Goal: Task Accomplishment & Management: Manage account settings

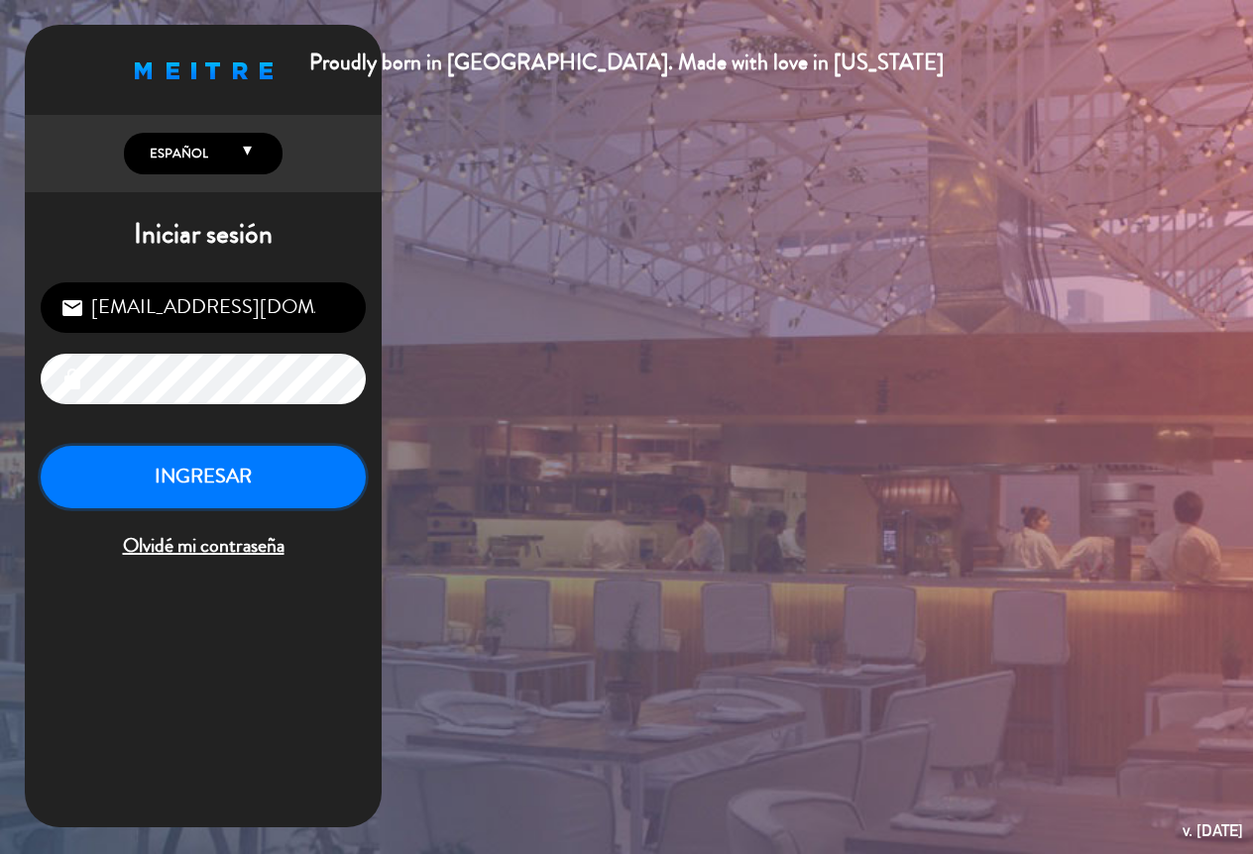
click at [256, 454] on button "INGRESAR" at bounding box center [203, 477] width 325 height 62
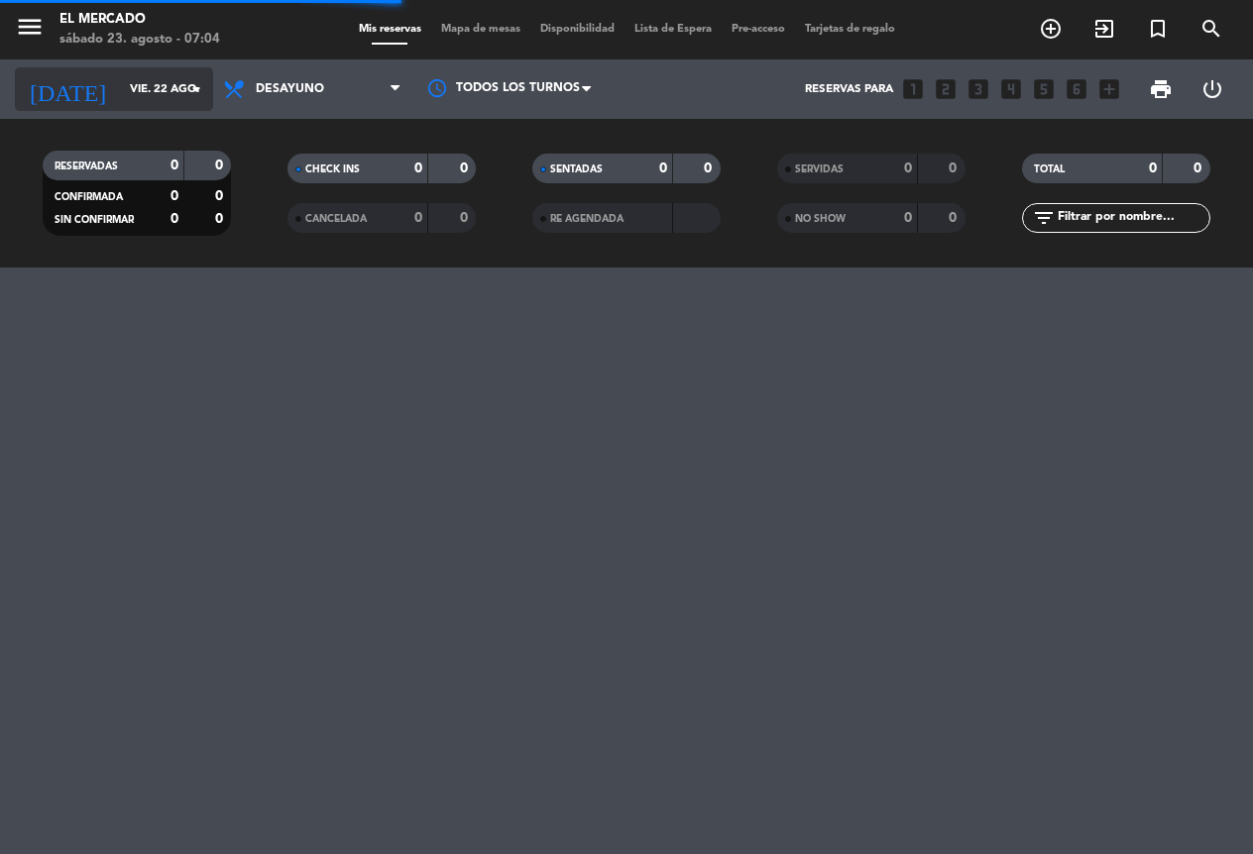
click at [115, 108] on div "[DATE] [DATE] arrow_drop_down" at bounding box center [114, 89] width 198 height 44
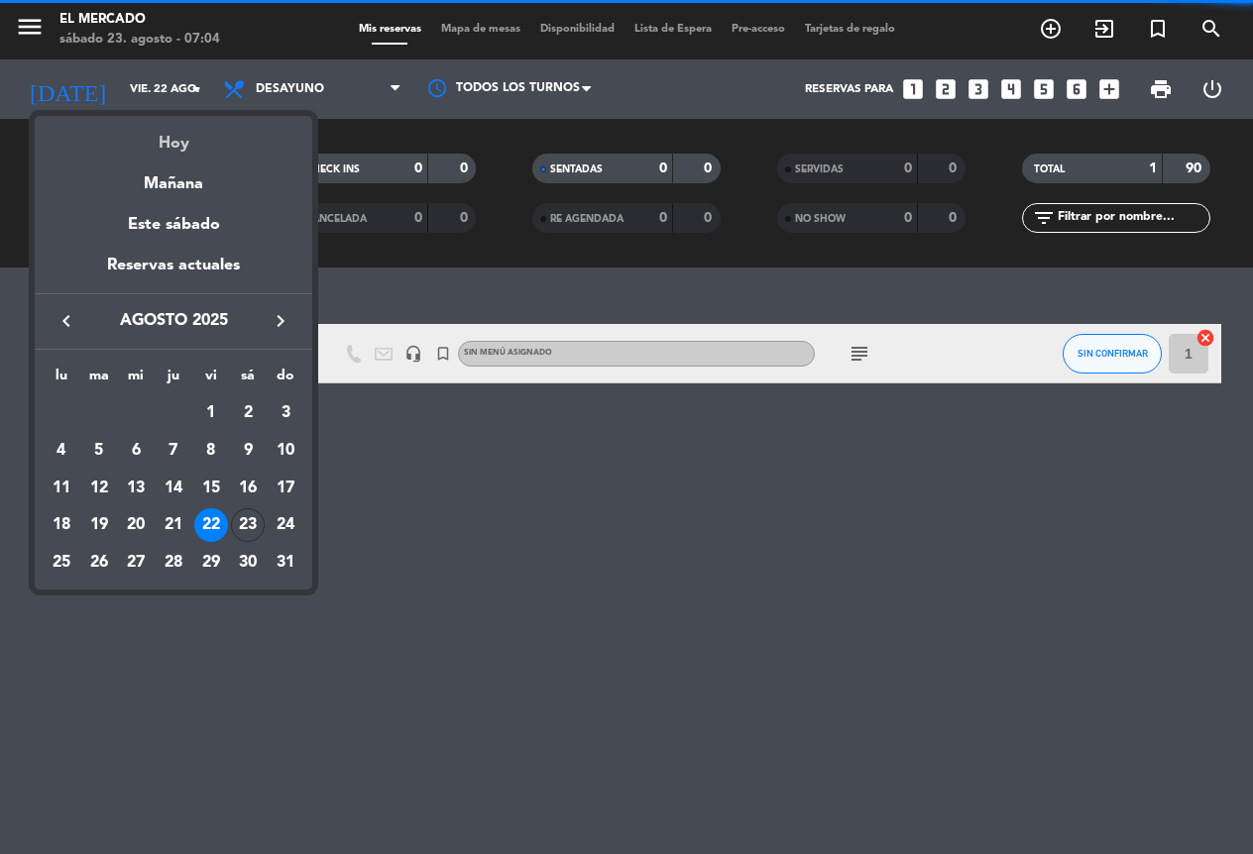
click at [151, 134] on div "Hoy" at bounding box center [174, 136] width 278 height 41
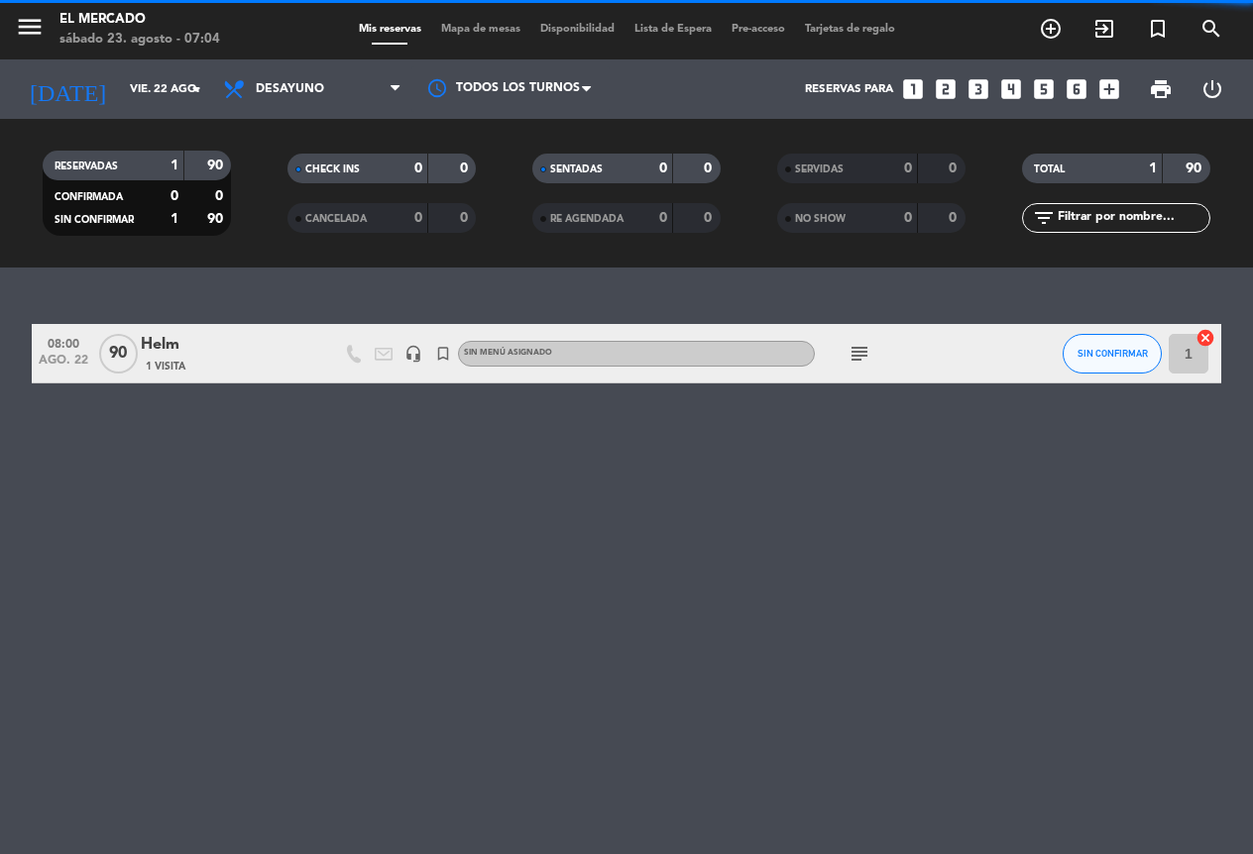
type input "sáb. 23 ago."
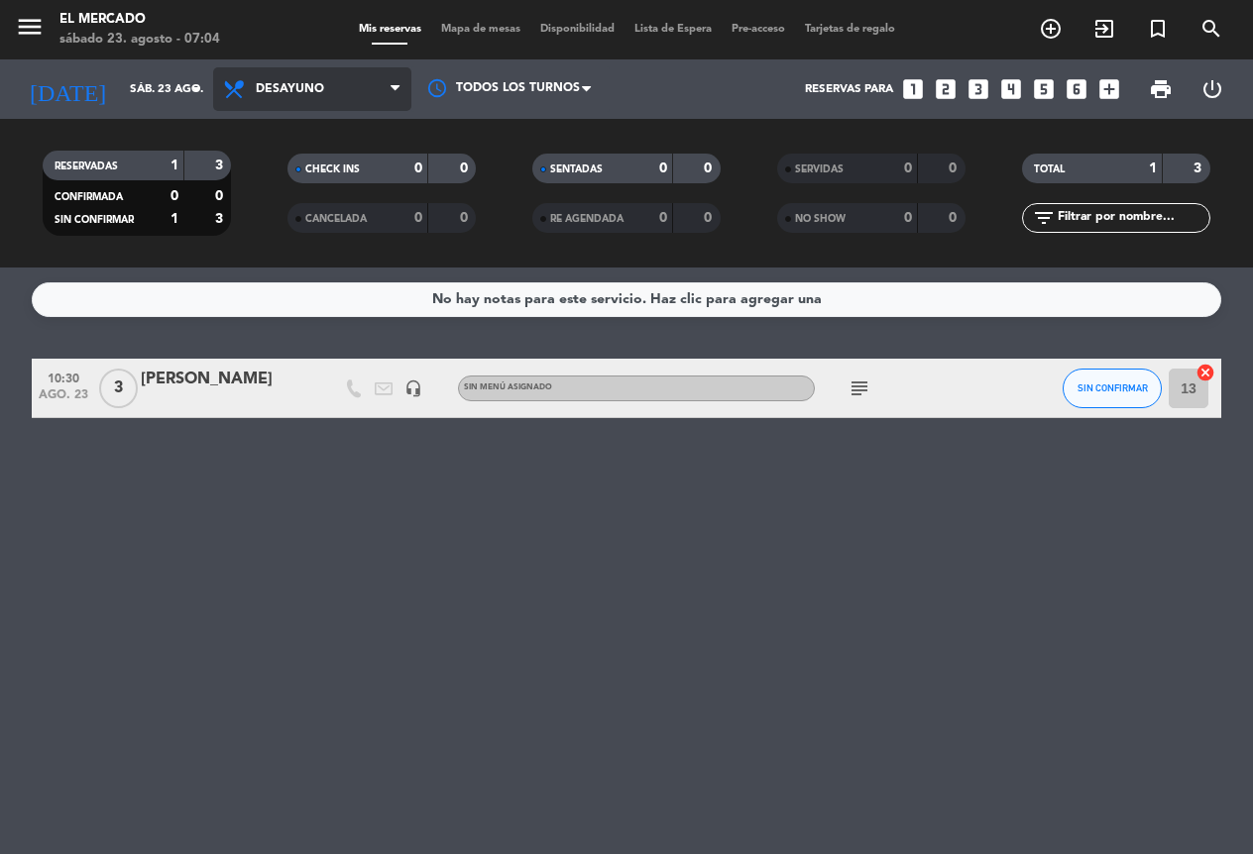
click at [303, 90] on span "Desayuno" at bounding box center [290, 89] width 68 height 14
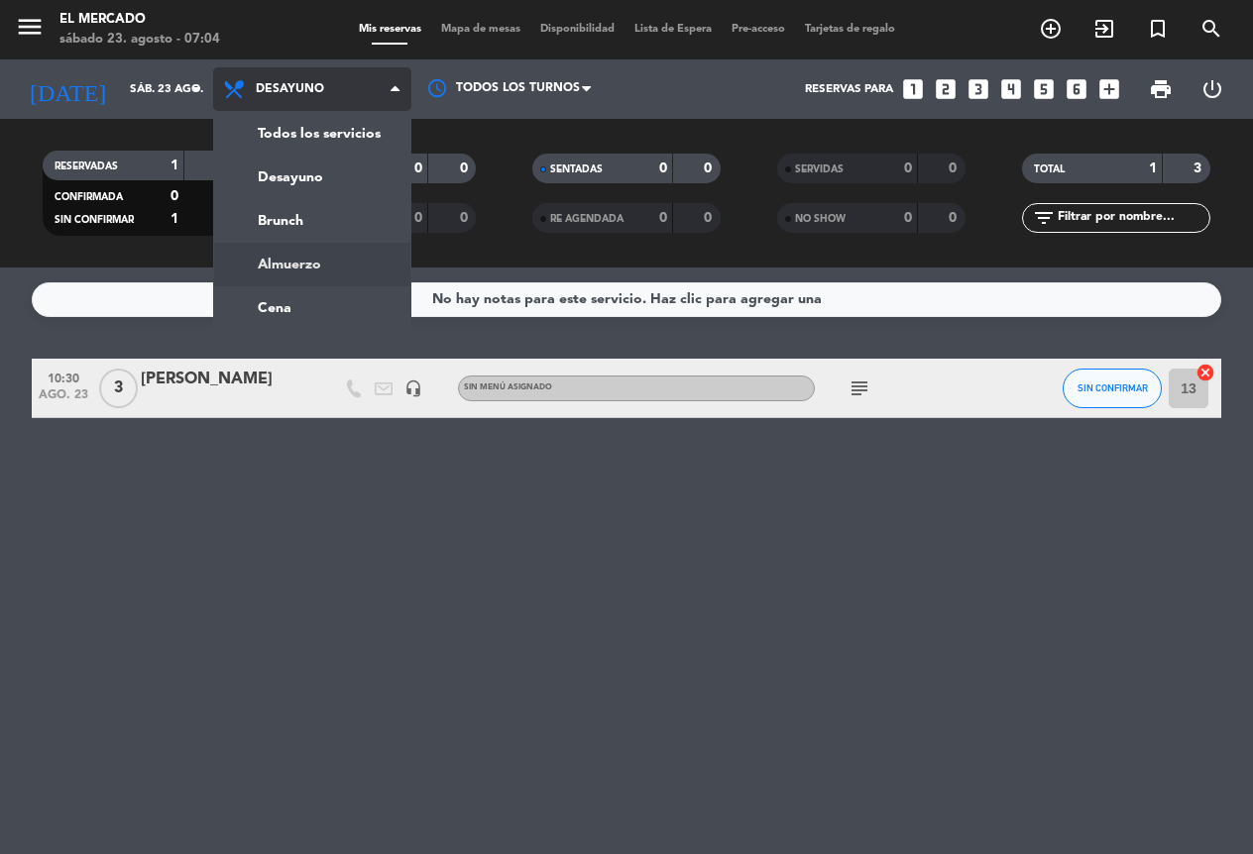
click at [323, 258] on div "menu El Mercado [DATE] 23. agosto - 07:04 Mis reservas Mapa de mesas Disponibil…" at bounding box center [626, 134] width 1253 height 268
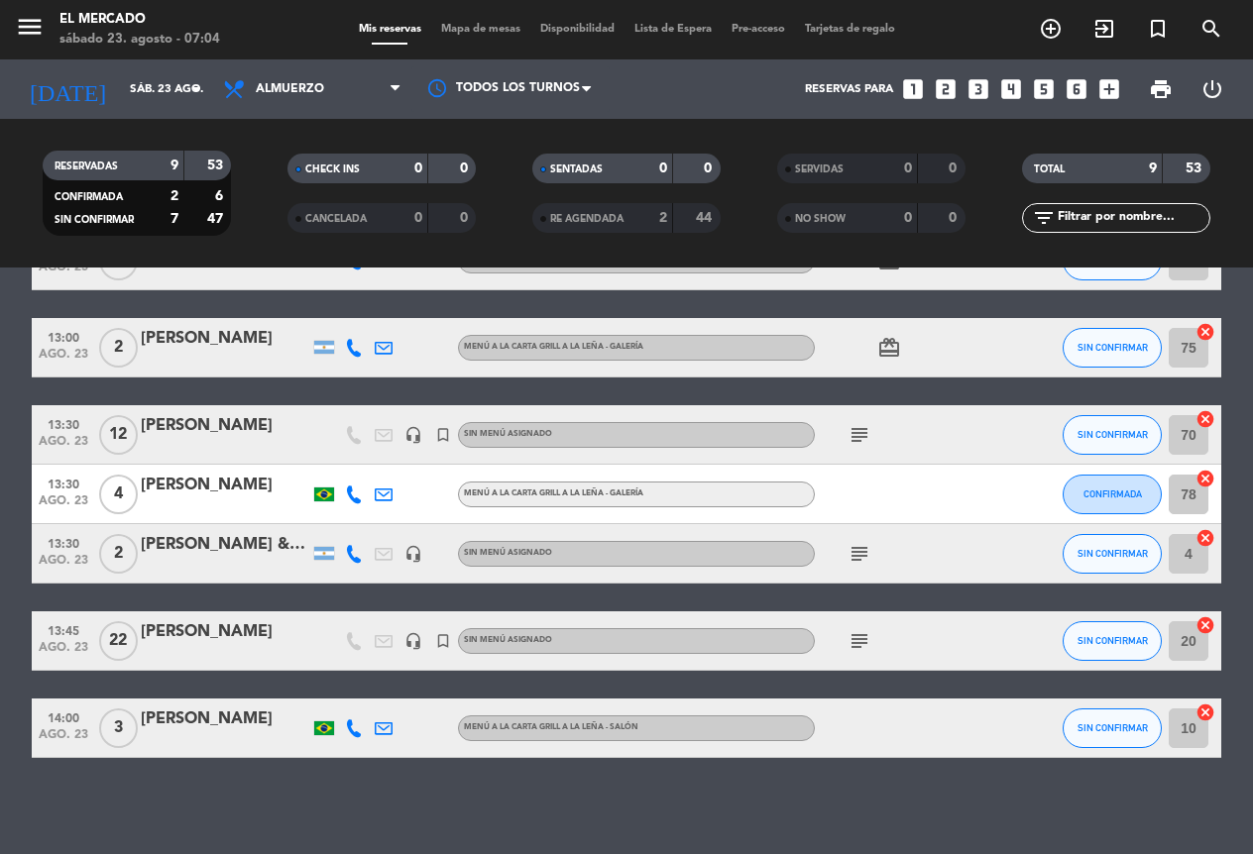
scroll to position [250, 0]
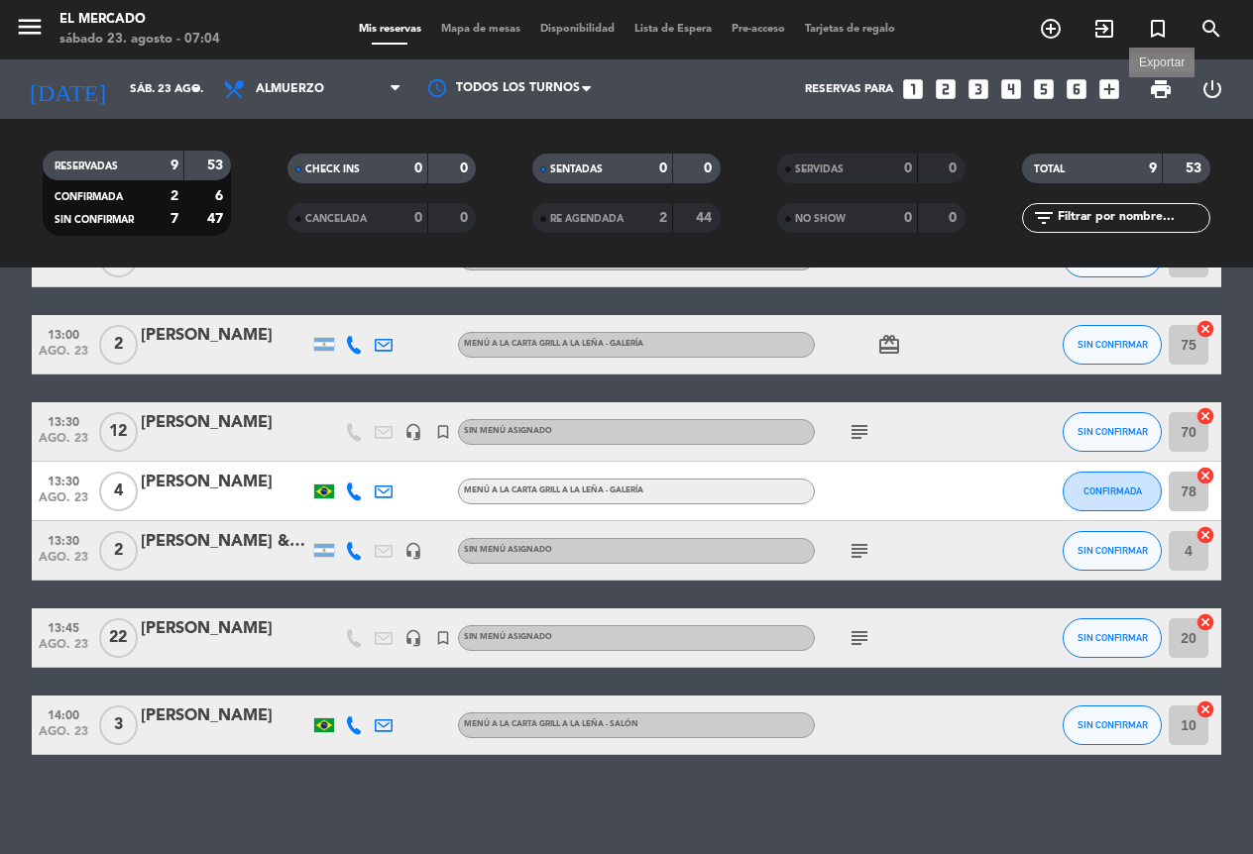
click at [1167, 95] on span "print" at bounding box center [1161, 89] width 24 height 24
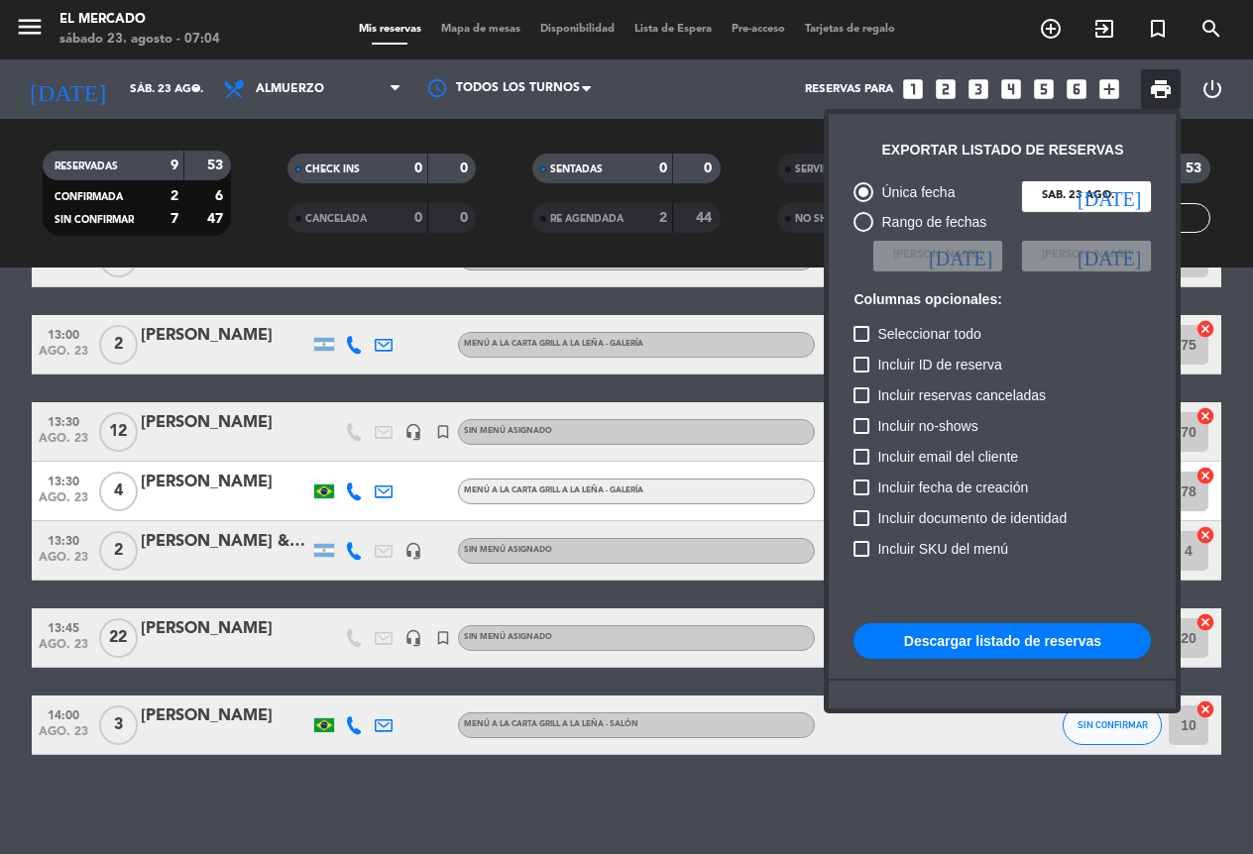
click at [1027, 642] on button "Descargar listado de reservas" at bounding box center [1001, 641] width 297 height 36
click at [1000, 634] on button "Descargar listado de reservas" at bounding box center [1001, 641] width 297 height 36
click at [330, 794] on div at bounding box center [626, 427] width 1253 height 854
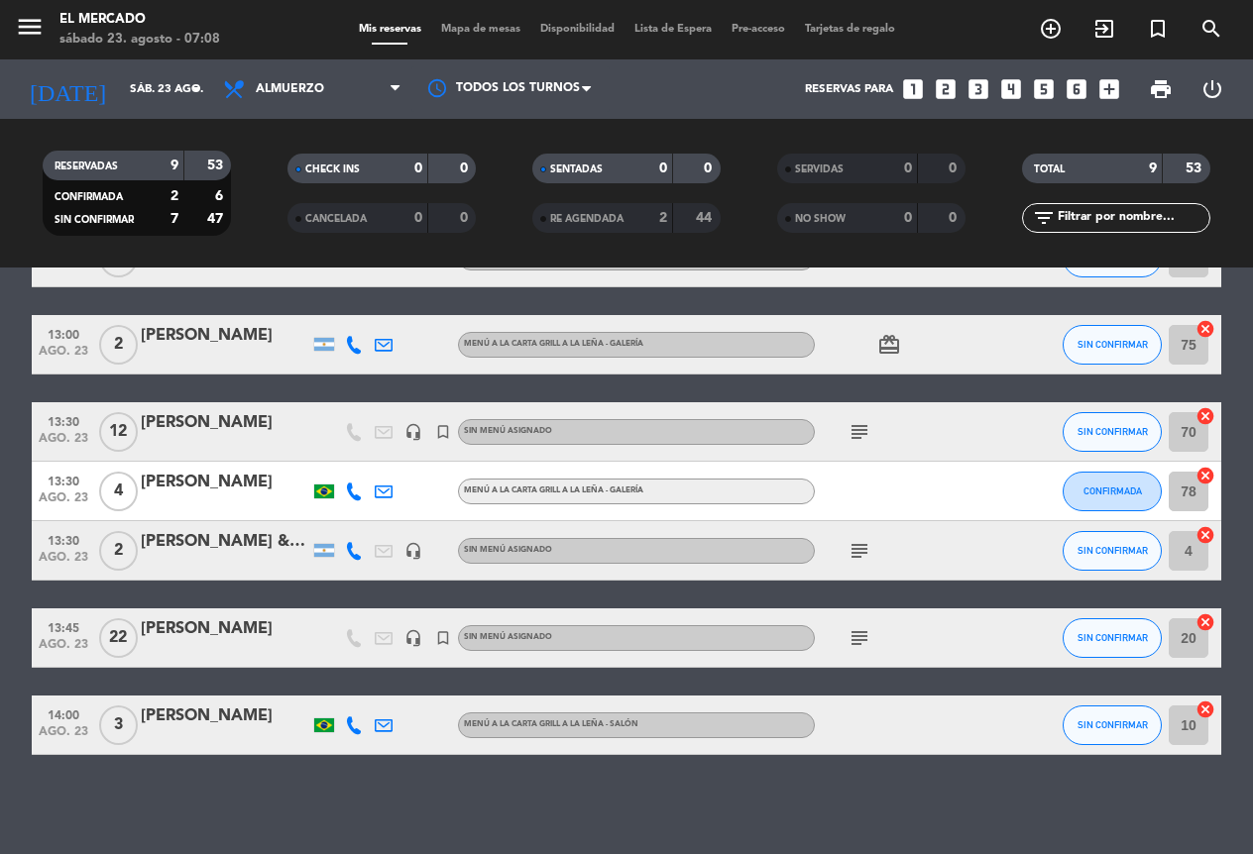
click at [120, 645] on span "22" at bounding box center [118, 639] width 39 height 40
click at [163, 634] on div "[PERSON_NAME]" at bounding box center [225, 630] width 169 height 26
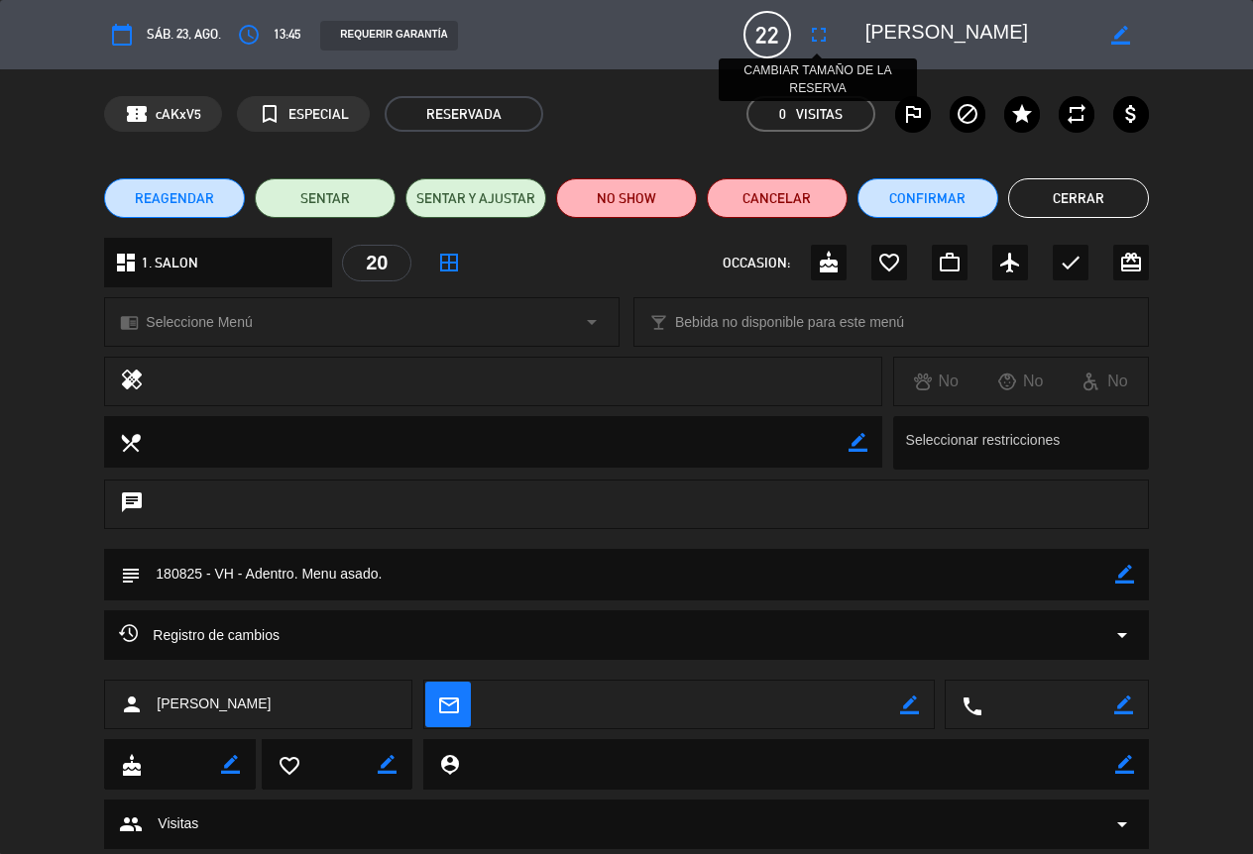
click at [819, 39] on icon "fullscreen" at bounding box center [819, 35] width 24 height 24
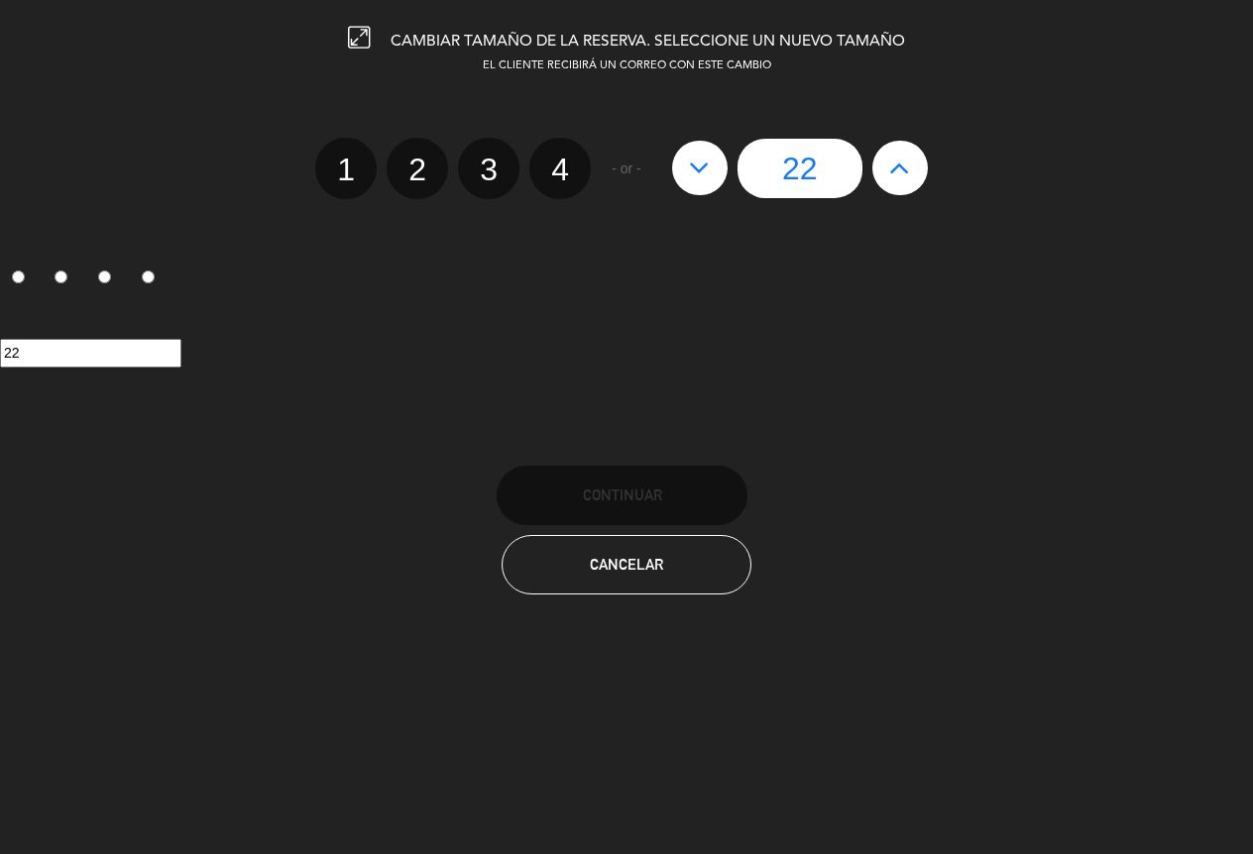
click at [905, 177] on icon at bounding box center [899, 168] width 21 height 32
type input "23"
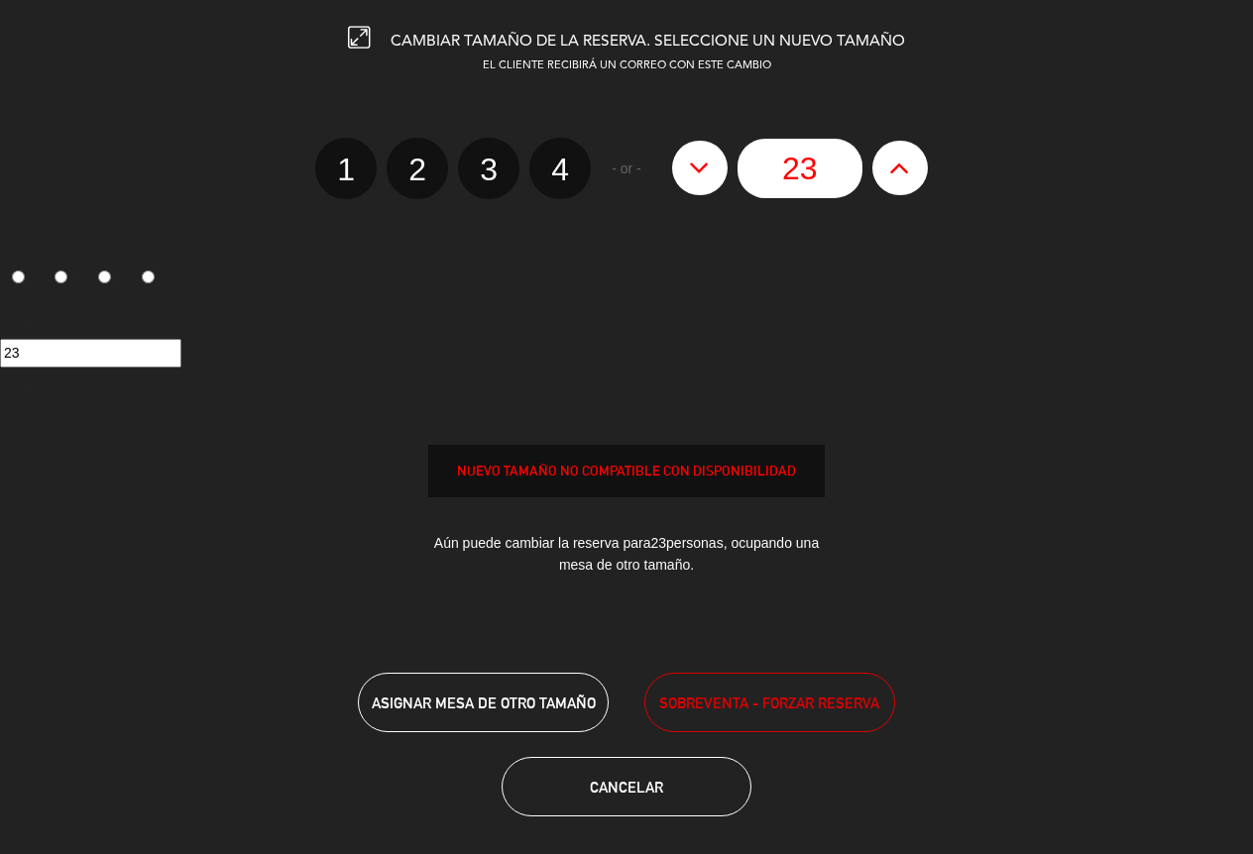
click at [904, 177] on icon at bounding box center [899, 168] width 21 height 32
type input "24"
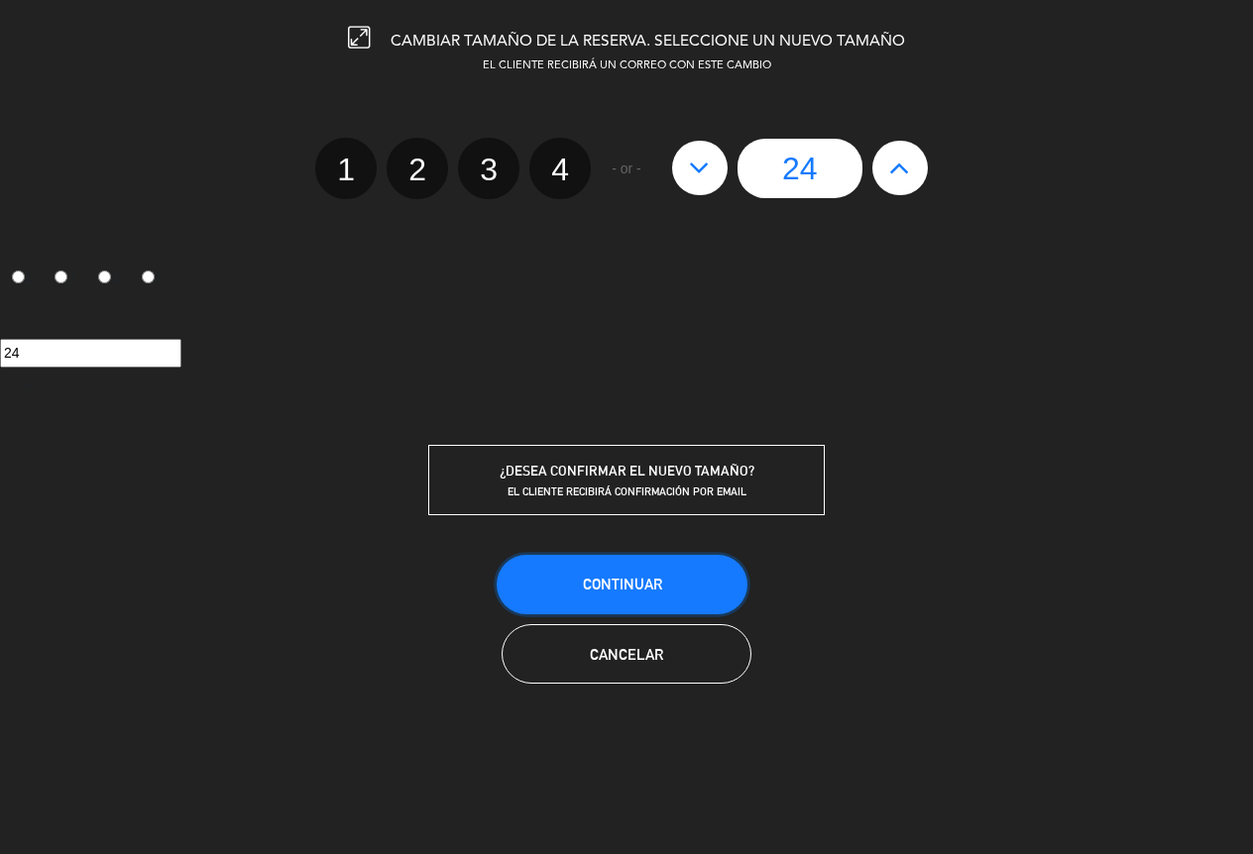
click at [686, 586] on button "Continuar" at bounding box center [622, 584] width 251 height 59
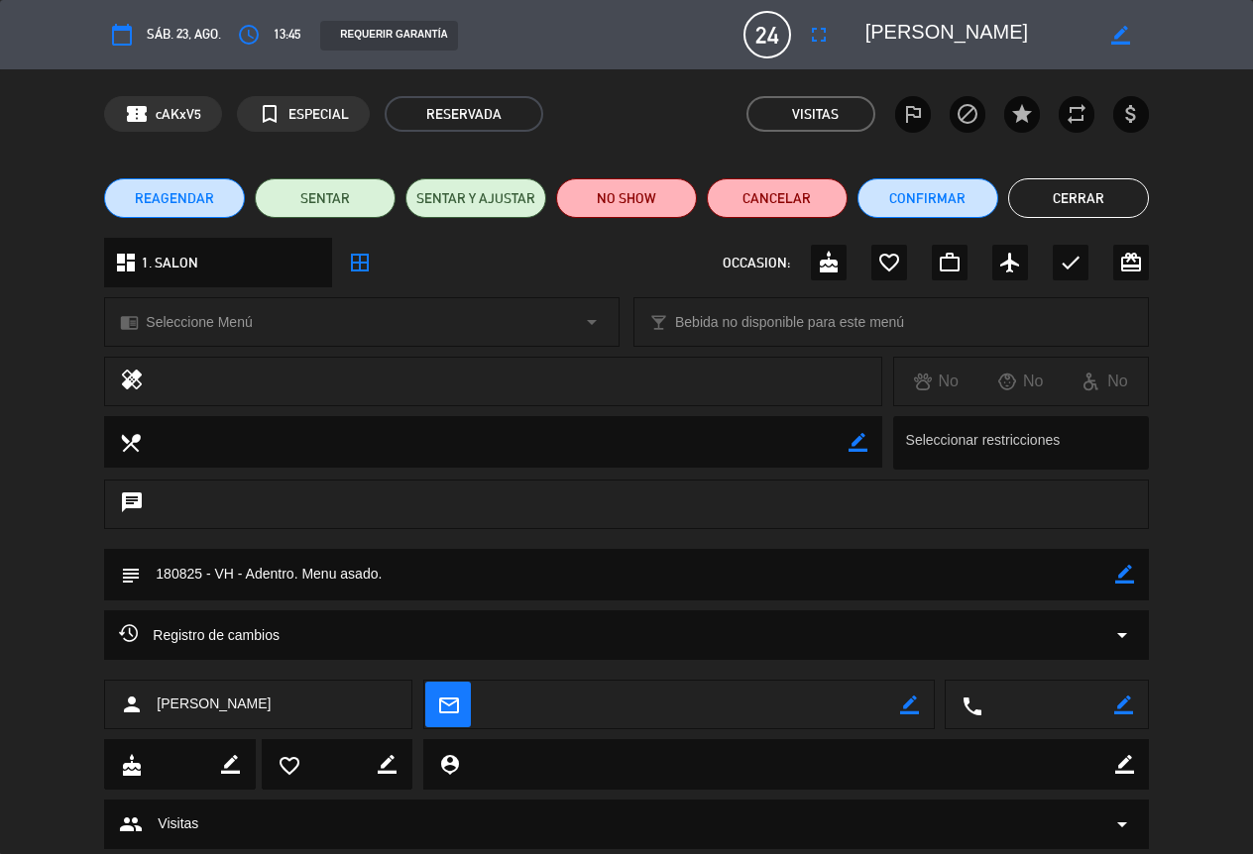
click at [1090, 189] on button "Cerrar" at bounding box center [1078, 198] width 141 height 40
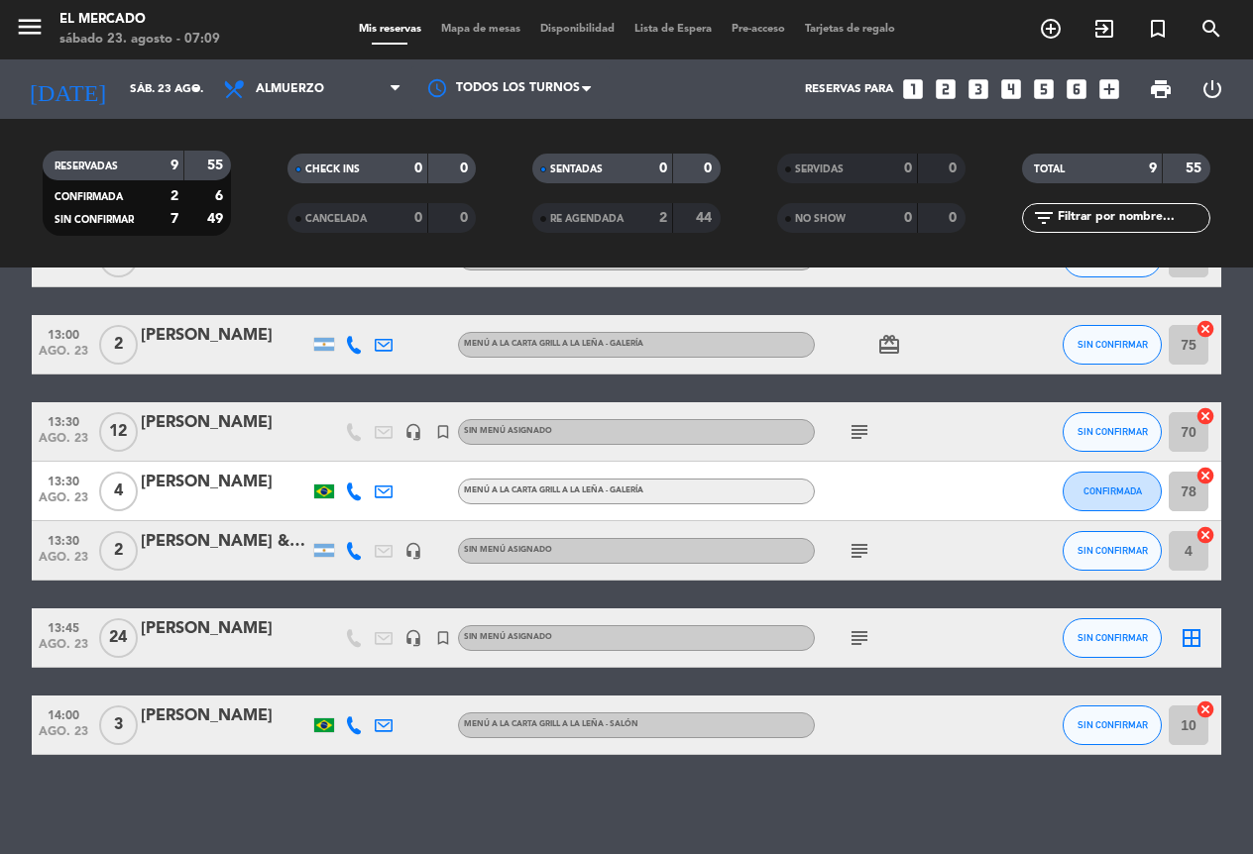
click at [873, 428] on span "subject" at bounding box center [860, 432] width 30 height 24
click at [864, 428] on icon "subject" at bounding box center [860, 432] width 24 height 24
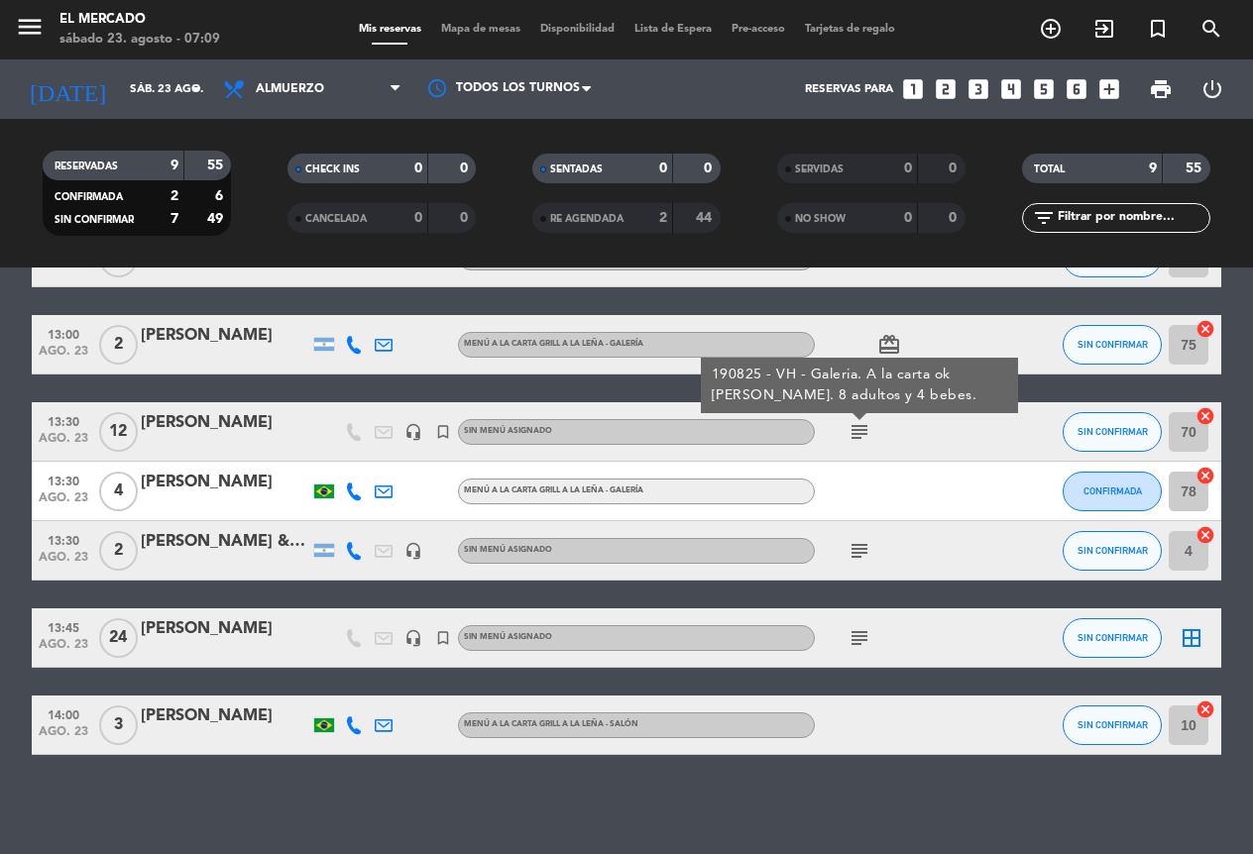
click at [864, 428] on icon "subject" at bounding box center [860, 432] width 24 height 24
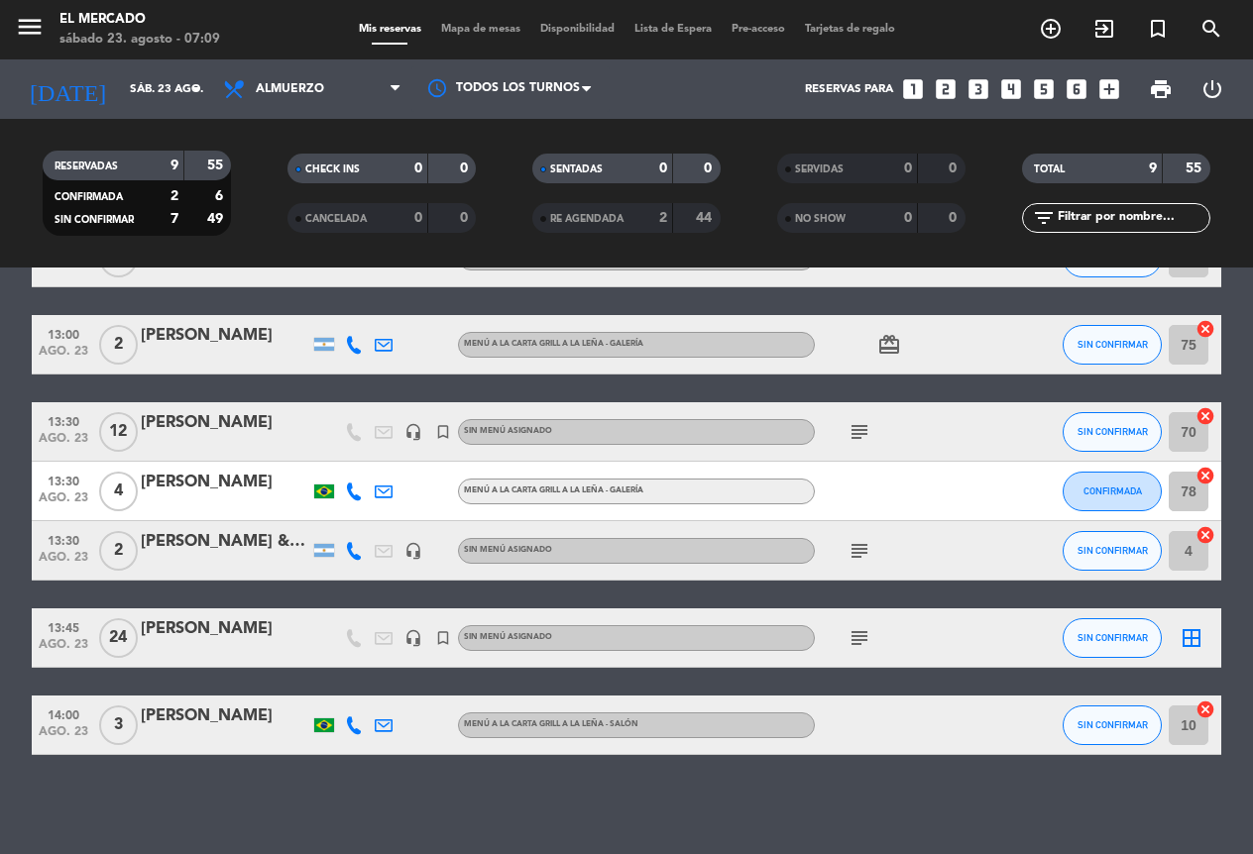
scroll to position [0, 0]
